Goal: Information Seeking & Learning: Learn about a topic

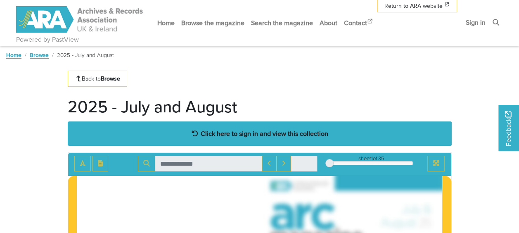
click at [235, 134] on strong "Click here to sign in and view this collection" at bounding box center [265, 133] width 128 height 9
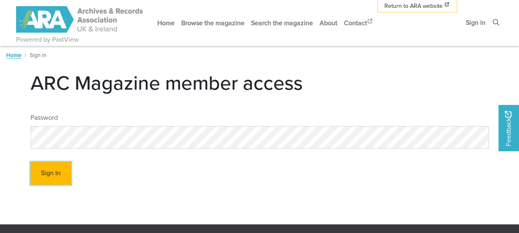
click at [51, 172] on button "Sign In" at bounding box center [51, 173] width 40 height 23
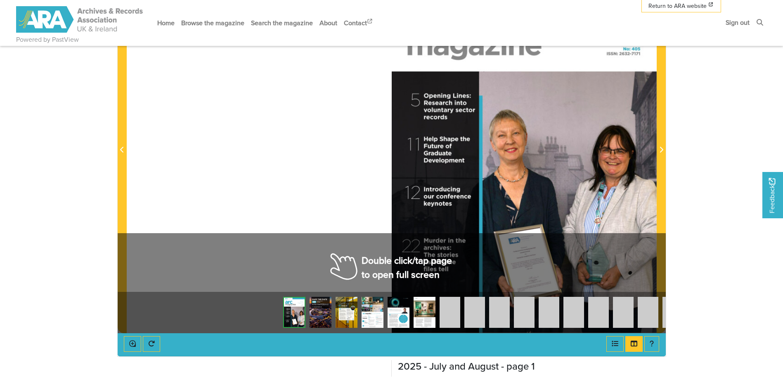
scroll to position [165, 0]
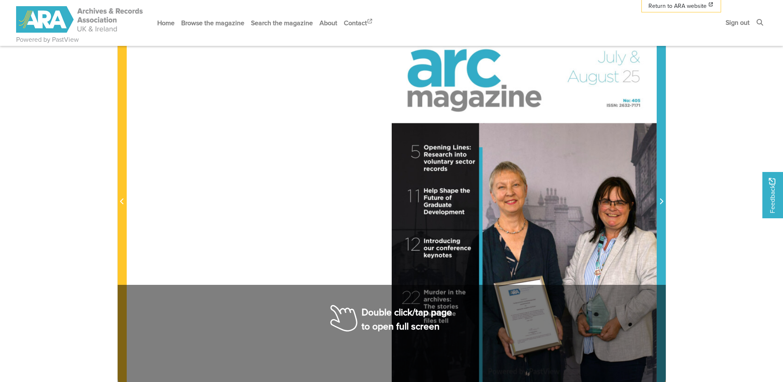
click at [519, 201] on icon "Next Page" at bounding box center [661, 201] width 4 height 7
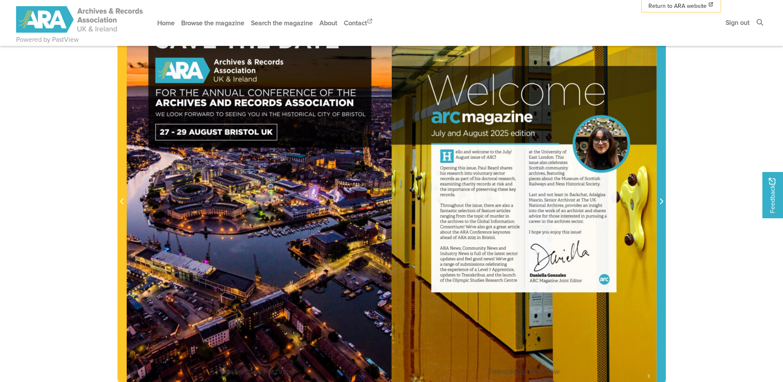
click at [519, 201] on icon "Next Page" at bounding box center [661, 201] width 4 height 7
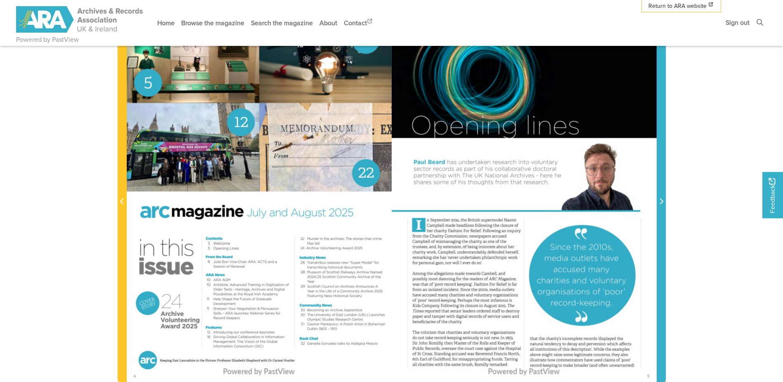
click at [519, 201] on icon "Next Page" at bounding box center [661, 201] width 4 height 7
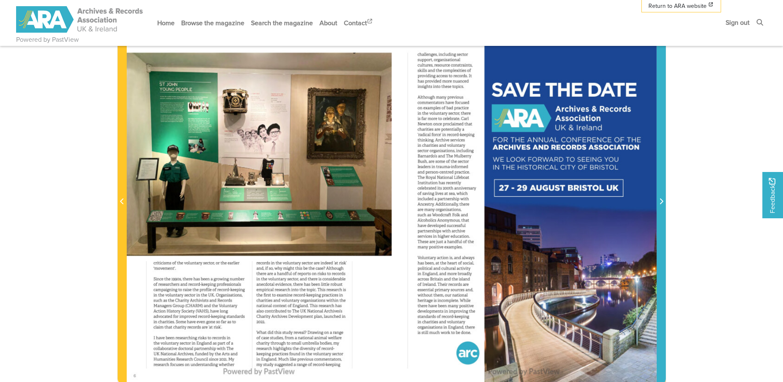
click at [519, 201] on icon "Next Page" at bounding box center [661, 201] width 4 height 7
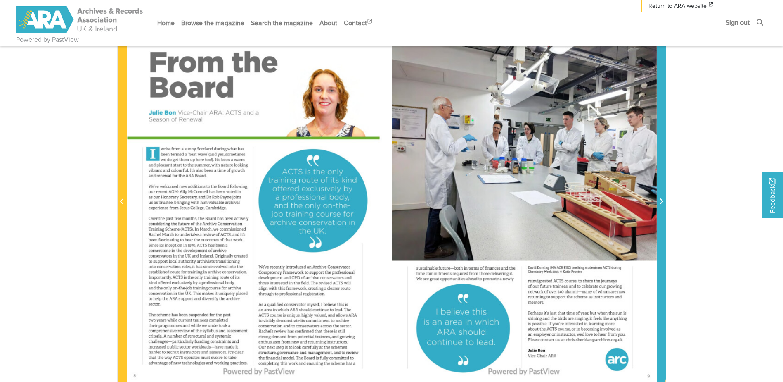
click at [519, 198] on icon "Next Page" at bounding box center [661, 201] width 4 height 7
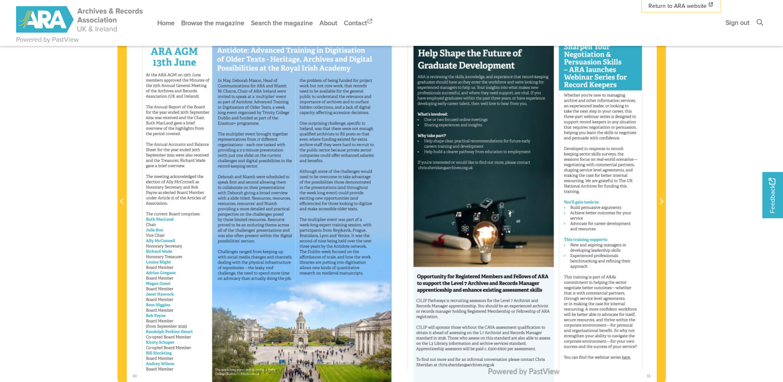
click at [387, 232] on div at bounding box center [259, 196] width 265 height 375
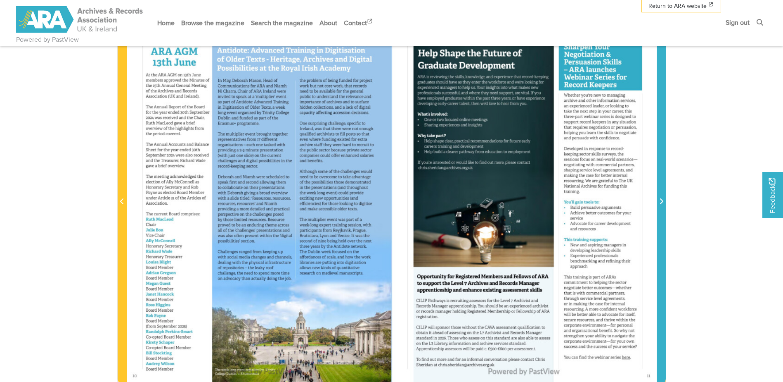
click at [519, 200] on icon "Next Page" at bounding box center [661, 201] width 4 height 7
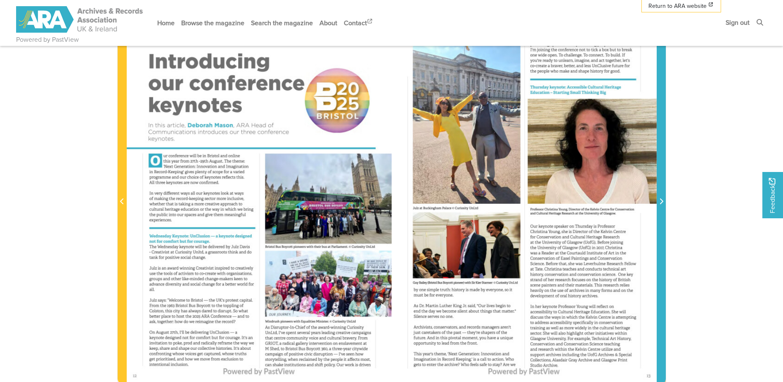
click at [519, 200] on icon "Next Page" at bounding box center [661, 201] width 4 height 7
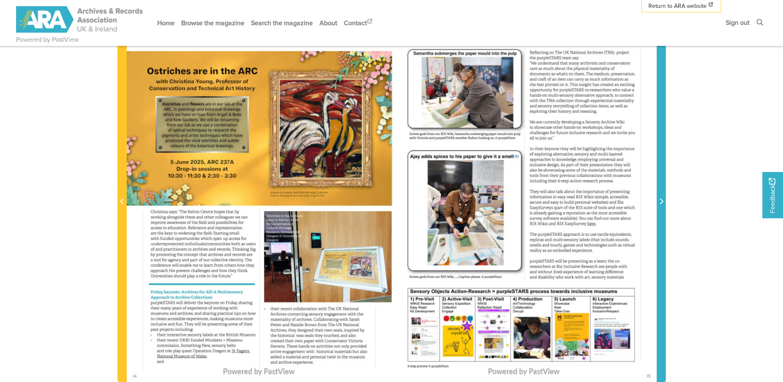
click at [519, 200] on icon "Next Page" at bounding box center [661, 201] width 4 height 7
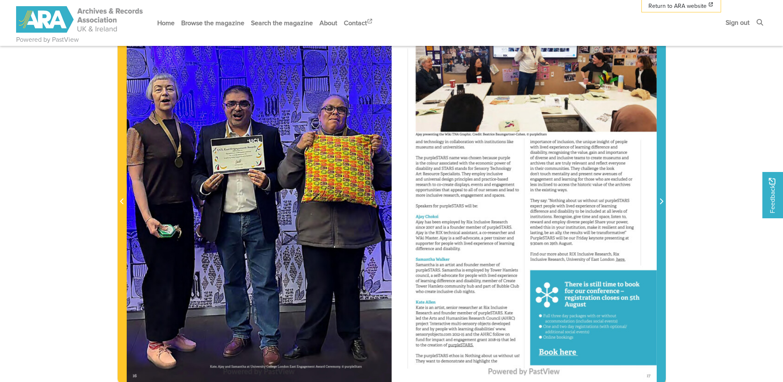
click at [519, 200] on icon "Next Page" at bounding box center [661, 201] width 4 height 7
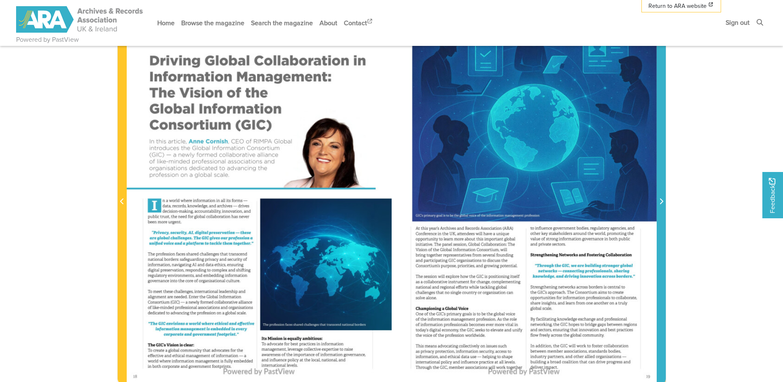
click at [519, 200] on icon "Next Page" at bounding box center [661, 201] width 4 height 7
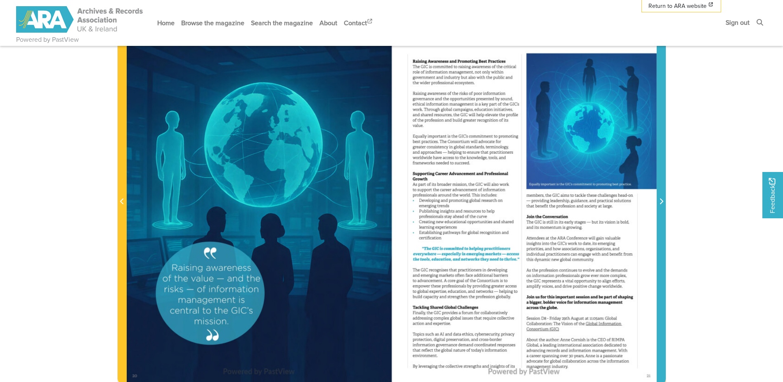
click at [519, 200] on icon "Next Page" at bounding box center [661, 201] width 4 height 7
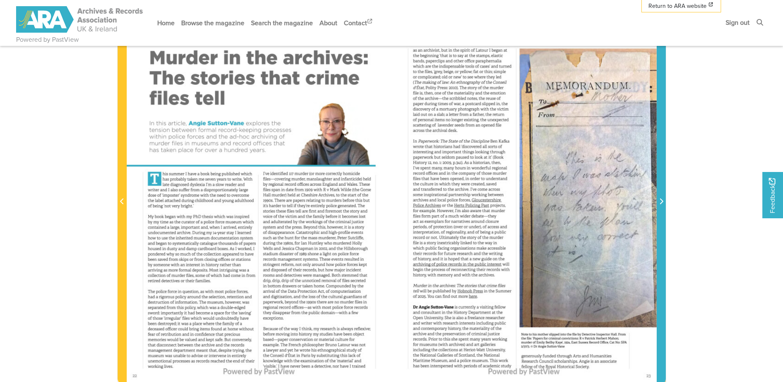
click at [519, 200] on icon "Next Page" at bounding box center [661, 201] width 4 height 7
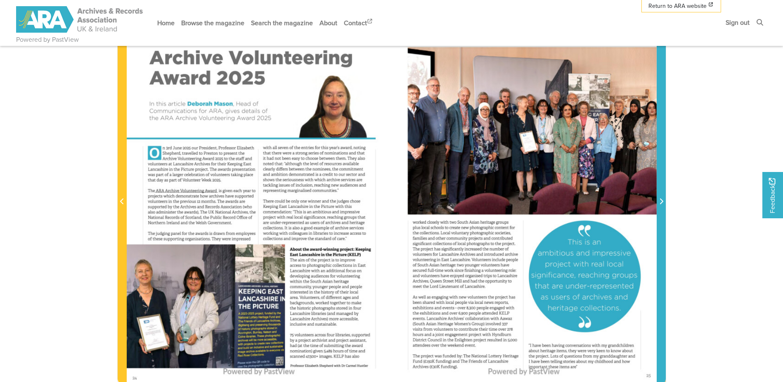
click at [519, 200] on icon "Next Page" at bounding box center [661, 201] width 4 height 7
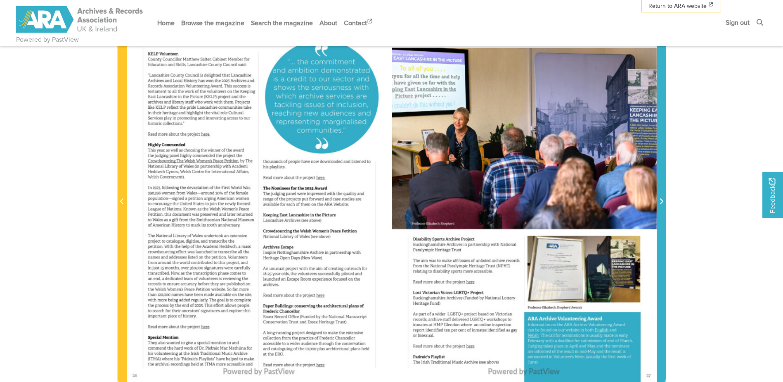
click at [519, 200] on icon "Next Page" at bounding box center [661, 201] width 4 height 7
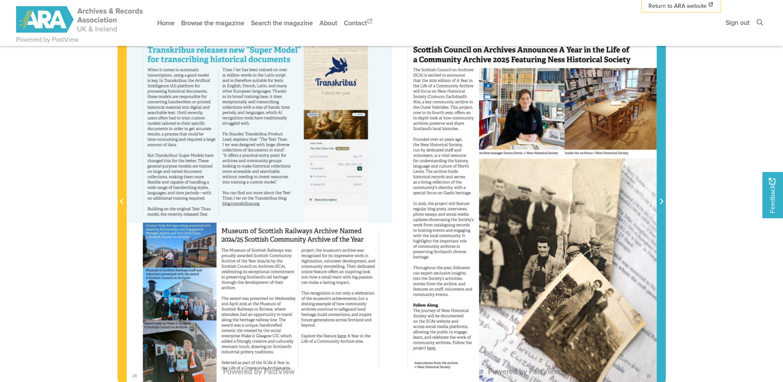
click at [519, 200] on icon "Next Page" at bounding box center [661, 201] width 4 height 7
